Goal: Book appointment/travel/reservation

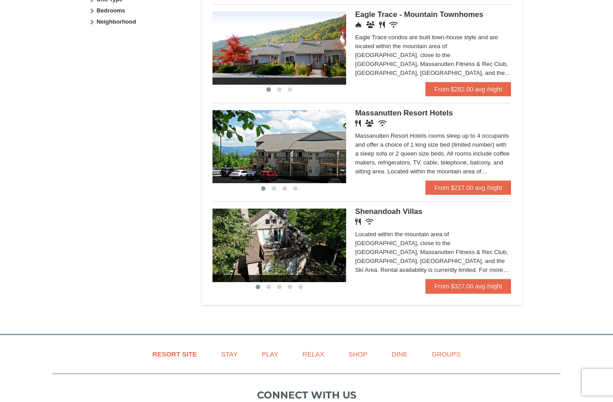
scroll to position [492, 0]
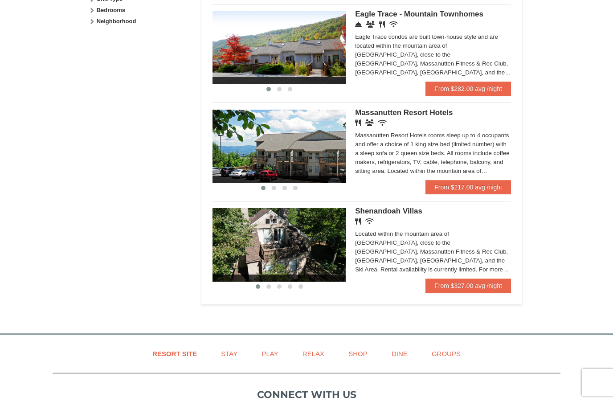
click at [420, 122] on div "Restaurant Banquet Facilities Wireless Internet (free)" at bounding box center [433, 122] width 156 height 9
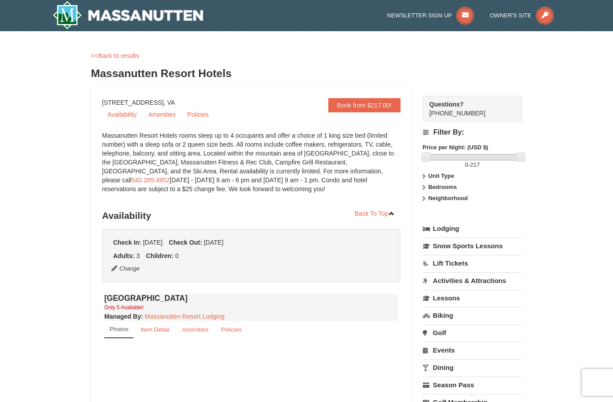
select select "10"
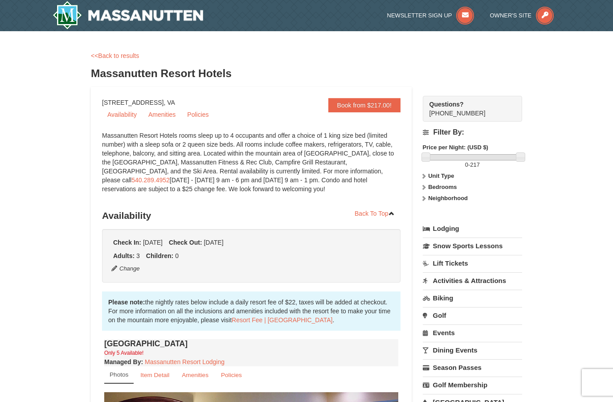
click at [459, 229] on link "Lodging" at bounding box center [472, 228] width 99 height 16
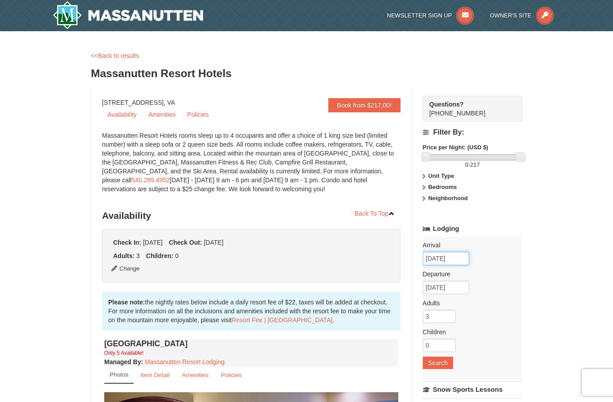
click at [463, 255] on input "10/17/2025" at bounding box center [446, 258] width 46 height 13
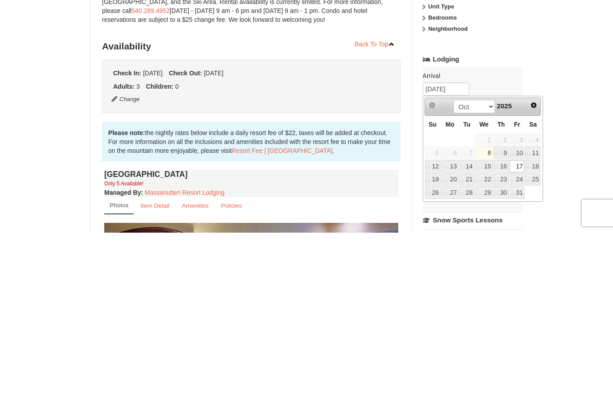
click at [505, 329] on link "16" at bounding box center [501, 335] width 15 height 12
type input "[DATE]"
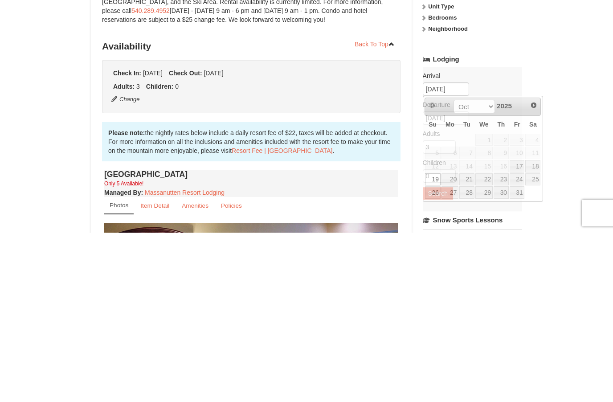
scroll to position [169, 0]
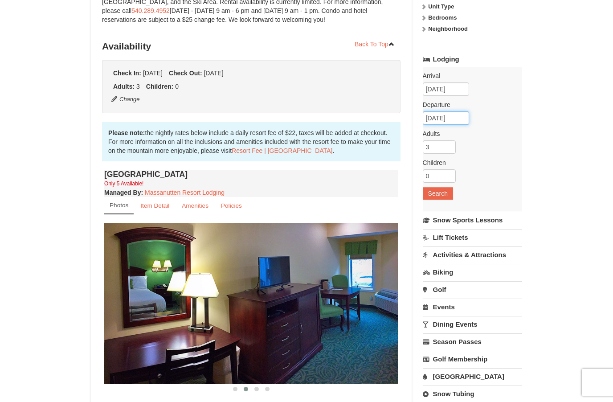
click at [460, 122] on input "10/19/2025" at bounding box center [446, 117] width 46 height 13
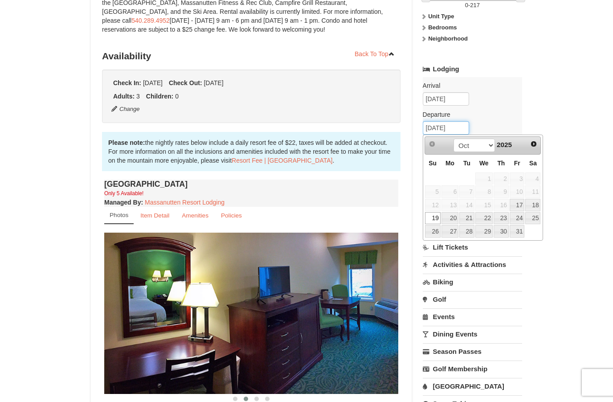
scroll to position [159, 0]
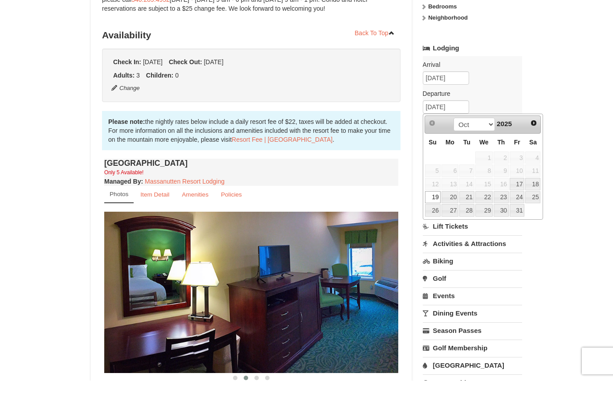
click at [535, 199] on link "18" at bounding box center [532, 205] width 15 height 12
type input "[DATE]"
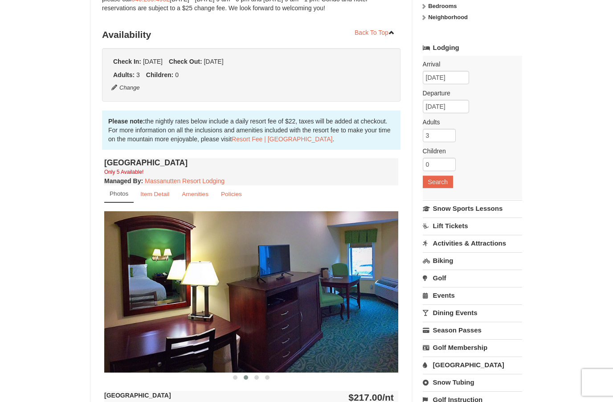
click at [447, 185] on button "Search" at bounding box center [438, 181] width 30 height 12
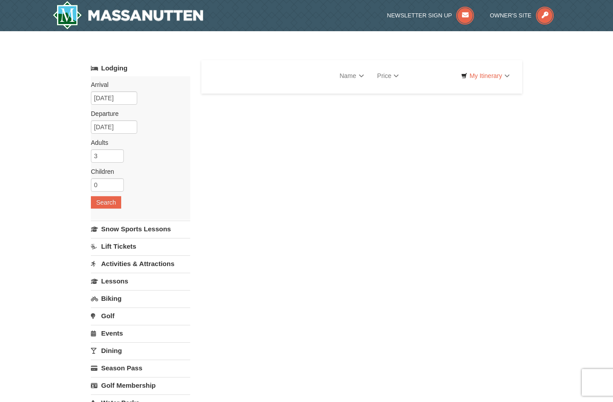
select select "10"
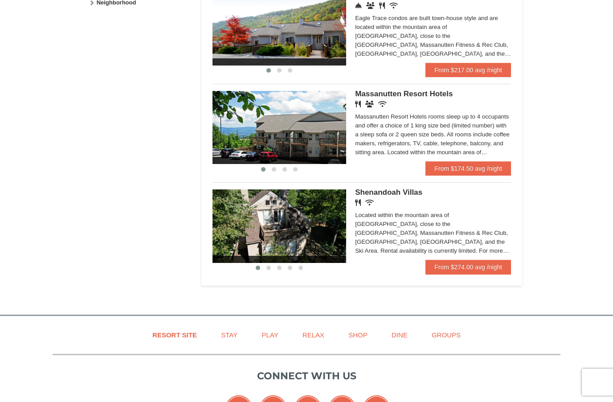
scroll to position [511, 0]
click at [488, 171] on link "From $174.50 avg /night" at bounding box center [468, 168] width 86 height 14
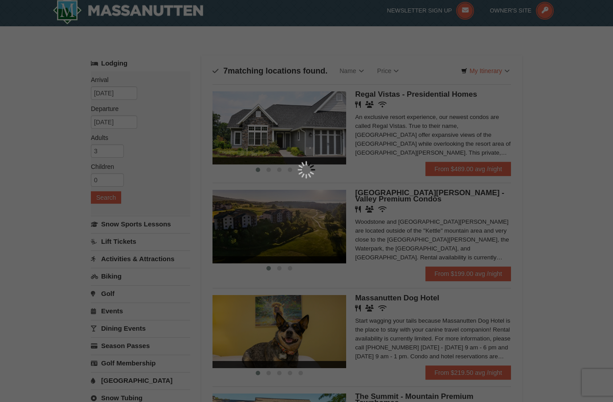
scroll to position [0, 0]
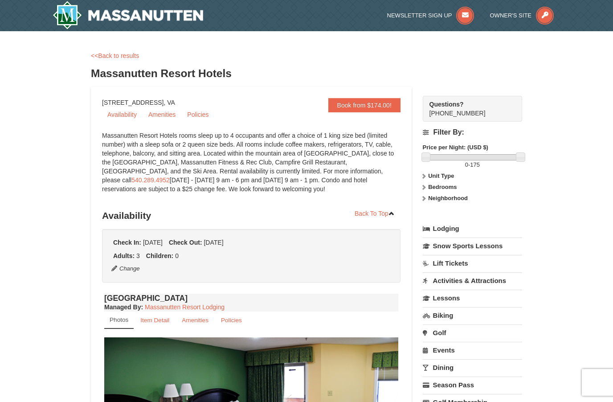
select select "10"
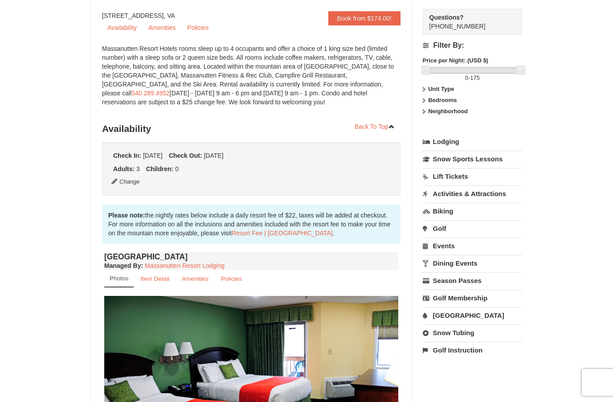
scroll to position [86, 0]
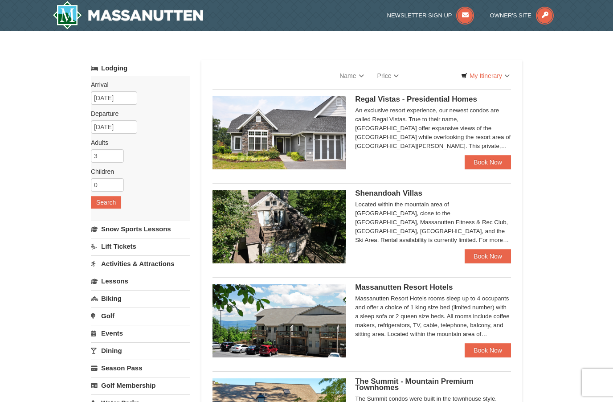
select select "10"
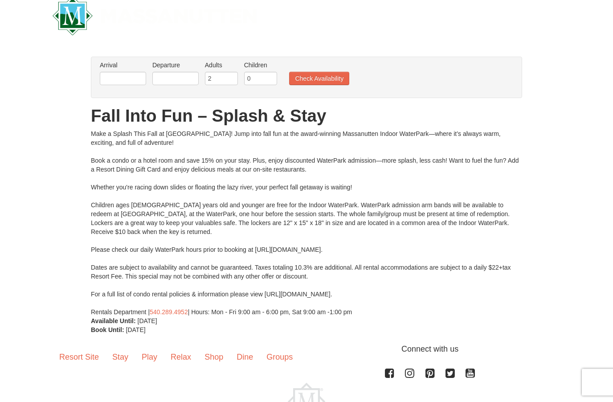
scroll to position [37, 0]
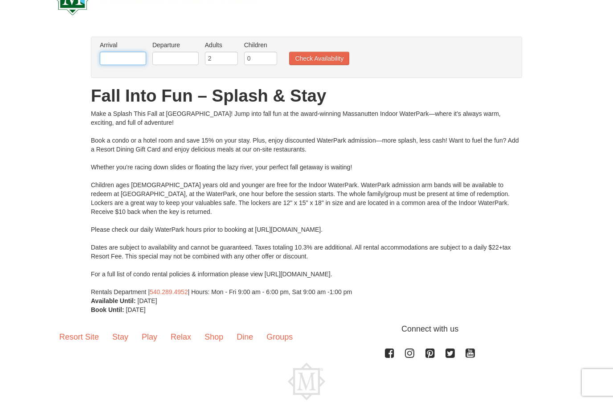
click at [127, 54] on input "text" at bounding box center [123, 58] width 46 height 13
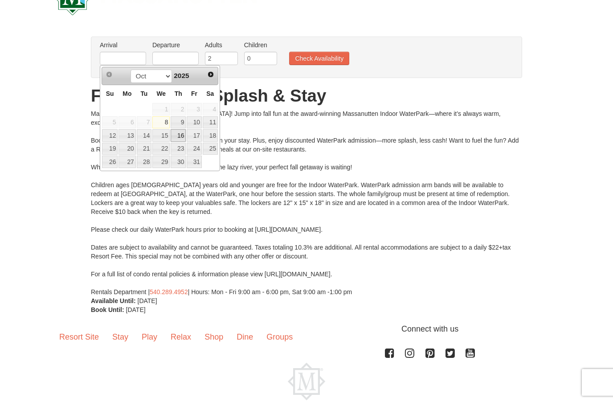
click at [181, 139] on link "16" at bounding box center [178, 135] width 15 height 12
type input "[DATE]"
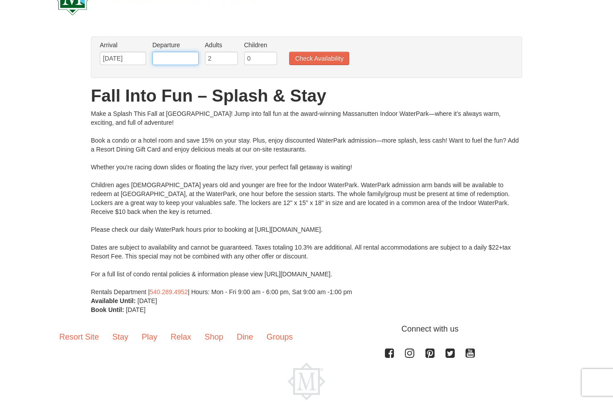
click at [185, 61] on input "text" at bounding box center [175, 58] width 46 height 13
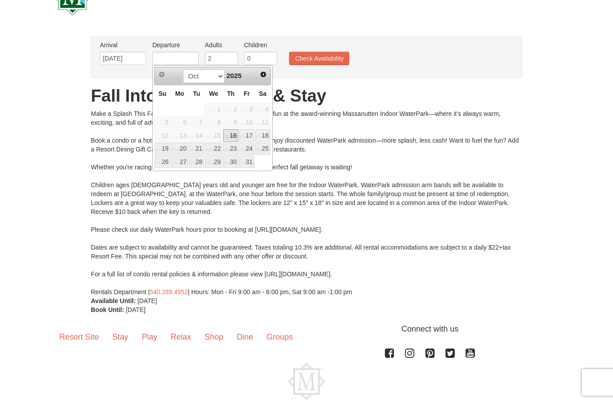
click at [254, 157] on link "31" at bounding box center [246, 161] width 15 height 12
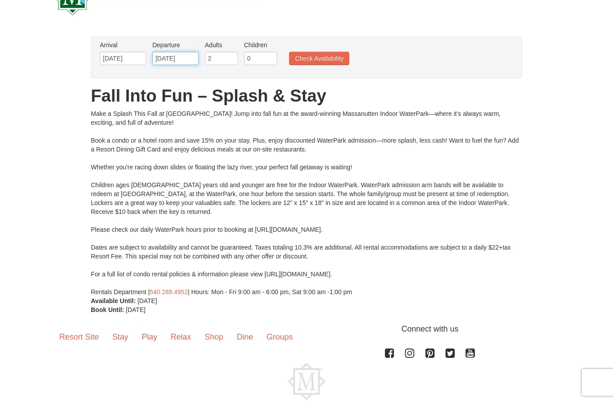
click at [192, 60] on input "[DATE]" at bounding box center [175, 58] width 46 height 13
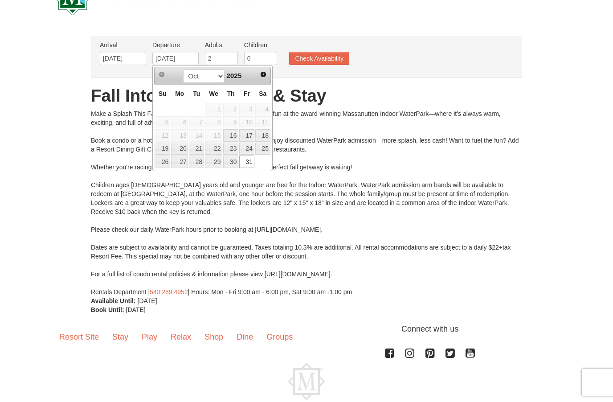
click at [267, 137] on link "18" at bounding box center [262, 135] width 15 height 12
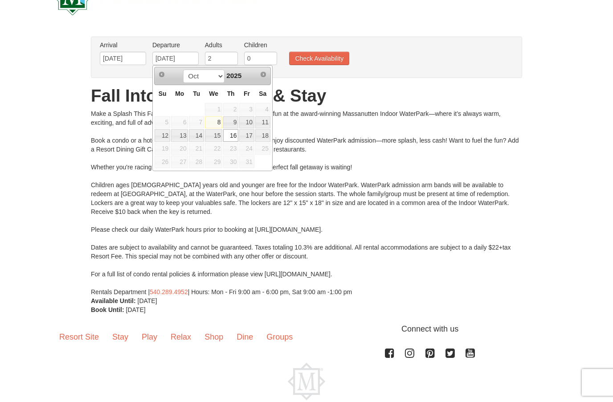
type input "[DATE]"
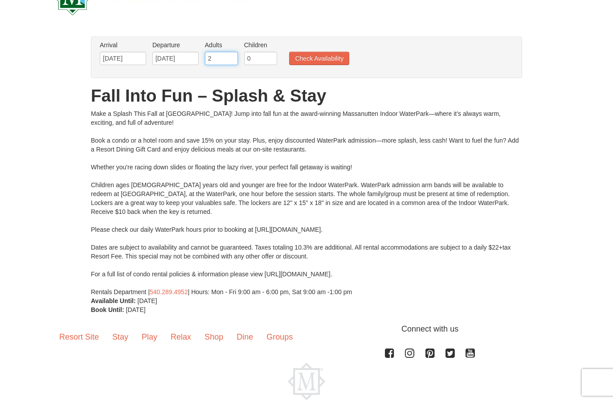
click at [228, 58] on input "2" at bounding box center [221, 58] width 33 height 13
type input "3"
click at [327, 55] on button "Check Availability" at bounding box center [319, 58] width 60 height 13
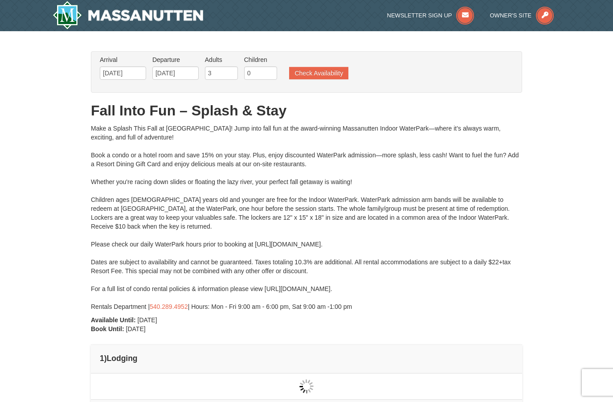
type input "[DATE]"
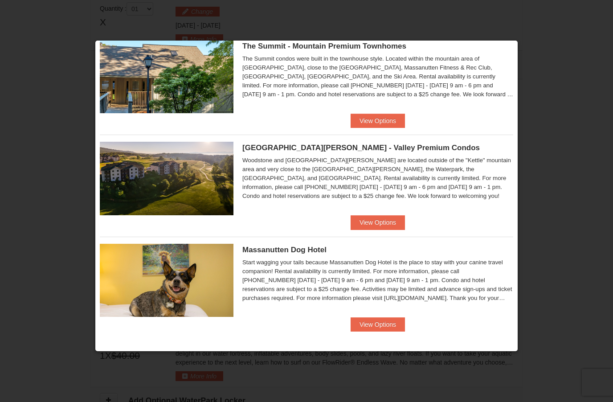
scroll to position [436, 0]
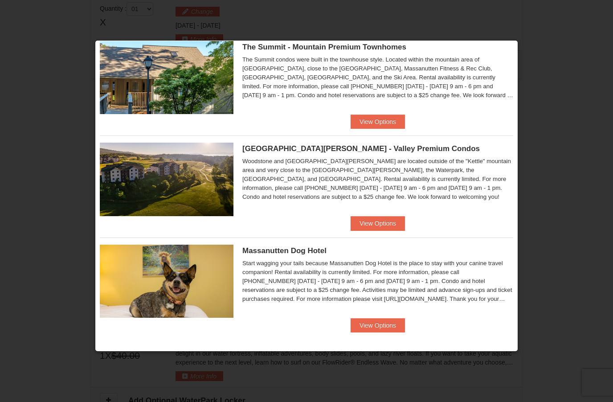
click at [330, 24] on div at bounding box center [306, 201] width 613 height 402
click at [325, 27] on div at bounding box center [306, 201] width 613 height 402
click at [330, 12] on div at bounding box center [306, 201] width 613 height 402
click at [195, 392] on div at bounding box center [306, 201] width 613 height 402
click at [558, 151] on div at bounding box center [306, 201] width 613 height 402
